Goal: Task Accomplishment & Management: Use online tool/utility

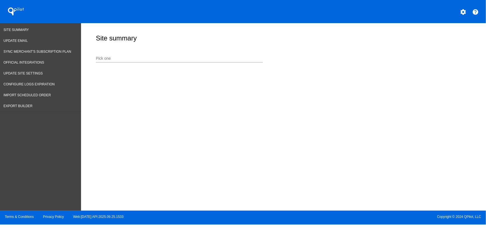
click at [119, 62] on div at bounding box center [179, 62] width 167 height 0
click at [118, 58] on input "Pick one" at bounding box center [179, 58] width 167 height 4
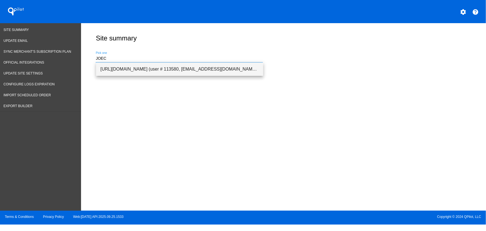
click at [106, 66] on span "[URL][DOMAIN_NAME] (user # 113580, [EMAIL_ADDRESS][DOMAIN_NAME]) - Production" at bounding box center [180, 68] width 158 height 13
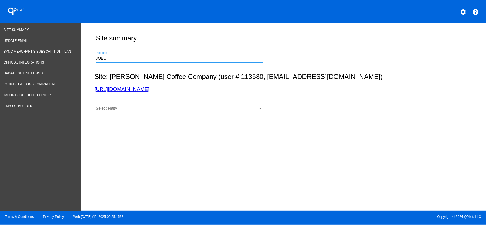
type input "[URL][DOMAIN_NAME] (user # 113580, [EMAIL_ADDRESS][DOMAIN_NAME]) - Production"
click at [118, 109] on div "Select entity" at bounding box center [177, 108] width 162 height 4
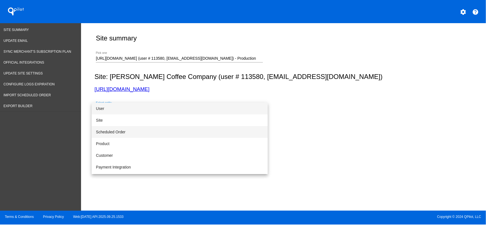
click at [117, 128] on span "Scheduled Order" at bounding box center [179, 132] width 167 height 12
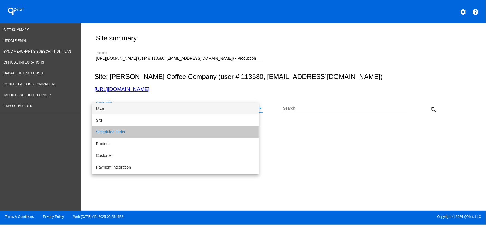
click at [320, 109] on input "Search" at bounding box center [345, 108] width 125 height 4
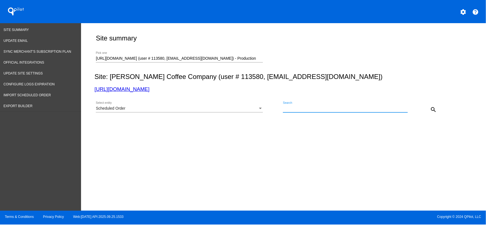
paste input "1032228"
type input "1032228"
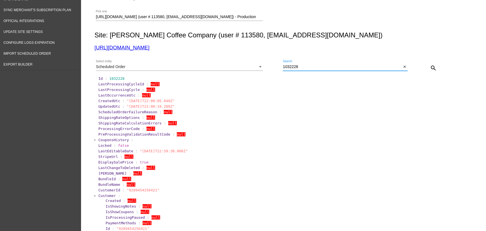
scroll to position [42, 0]
click at [101, 197] on span "Customer" at bounding box center [107, 195] width 18 height 4
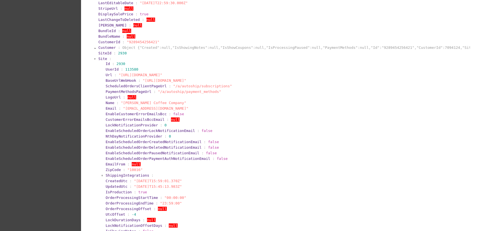
scroll to position [190, 0]
click at [100, 60] on span "Site" at bounding box center [102, 58] width 9 height 4
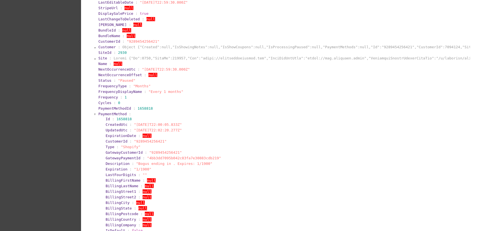
click at [103, 116] on span "PaymentMethod" at bounding box center [112, 114] width 28 height 4
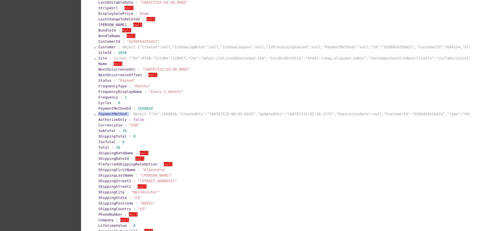
click at [103, 116] on span "PaymentMethod" at bounding box center [112, 114] width 28 height 4
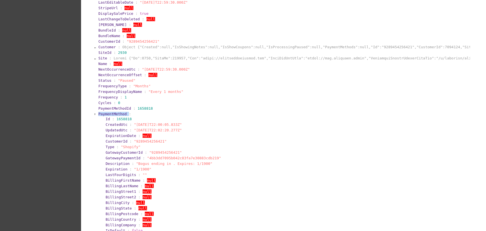
click at [103, 116] on span "PaymentMethod" at bounding box center [112, 114] width 28 height 4
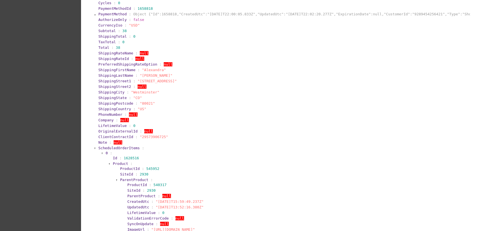
click at [112, 150] on span "ScheduledOrderItems" at bounding box center [119, 148] width 42 height 4
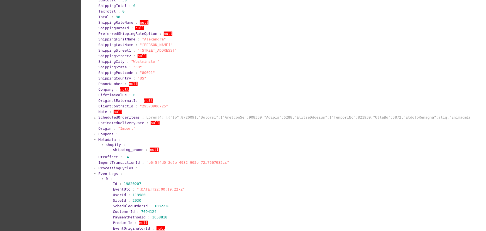
scroll to position [327, 0]
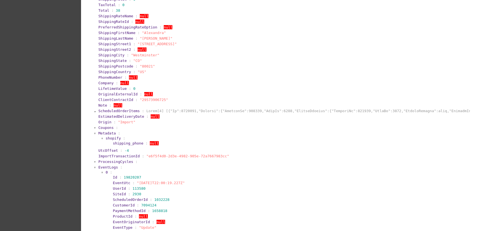
click at [100, 135] on span "Metadata" at bounding box center [107, 133] width 18 height 4
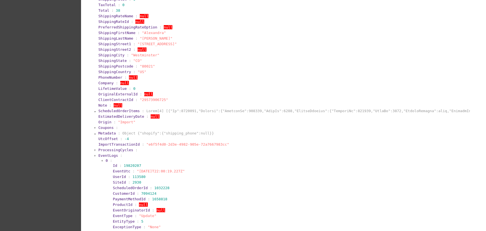
click at [105, 157] on span "EventLogs" at bounding box center [107, 155] width 19 height 4
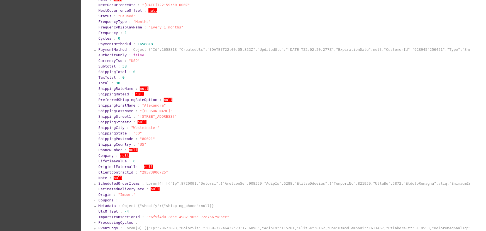
scroll to position [254, 0]
